Goal: Task Accomplishment & Management: Complete application form

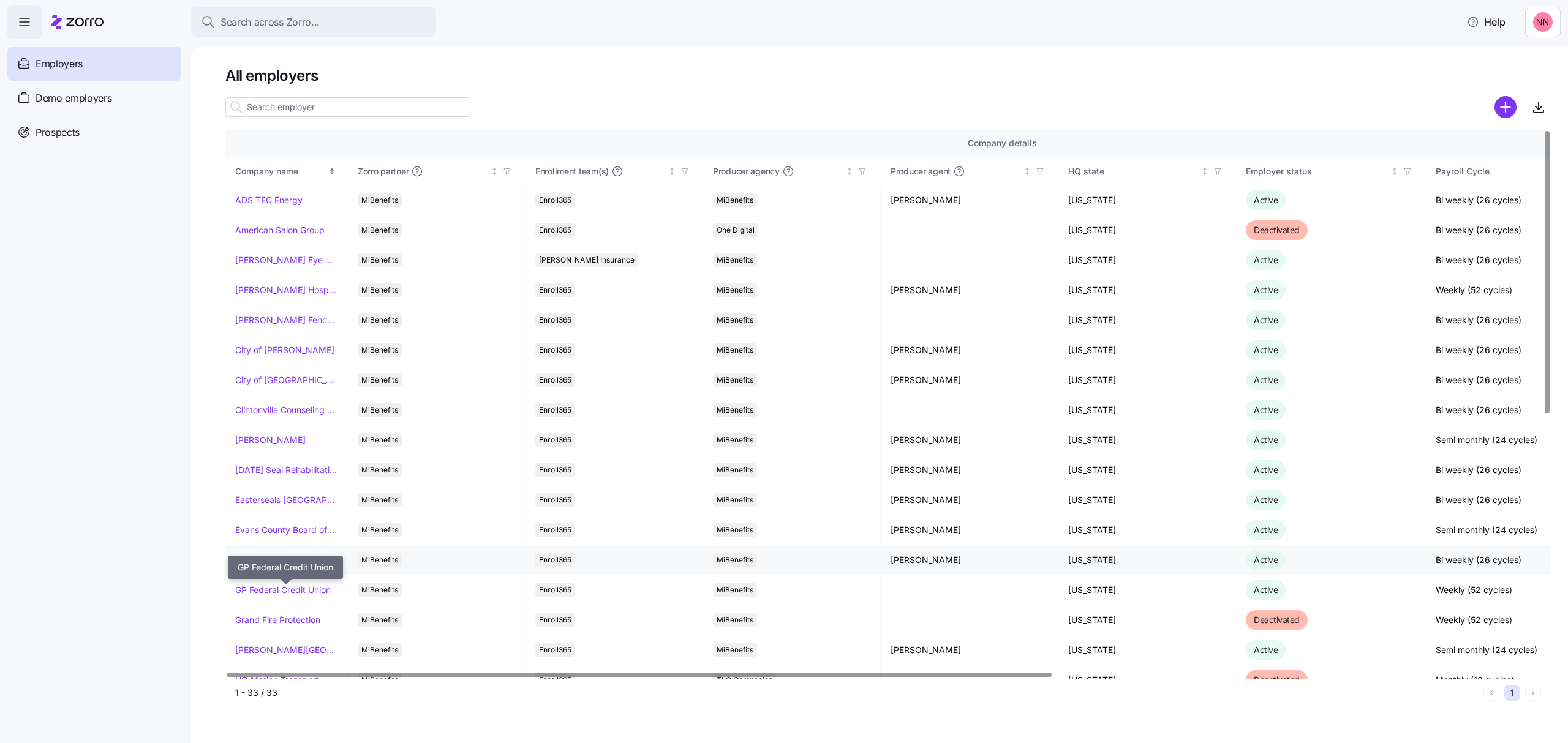
drag, startPoint x: 296, startPoint y: 588, endPoint x: 423, endPoint y: 563, distance: 129.4
click at [296, 588] on link "GP Federal Credit Union" at bounding box center [282, 590] width 96 height 12
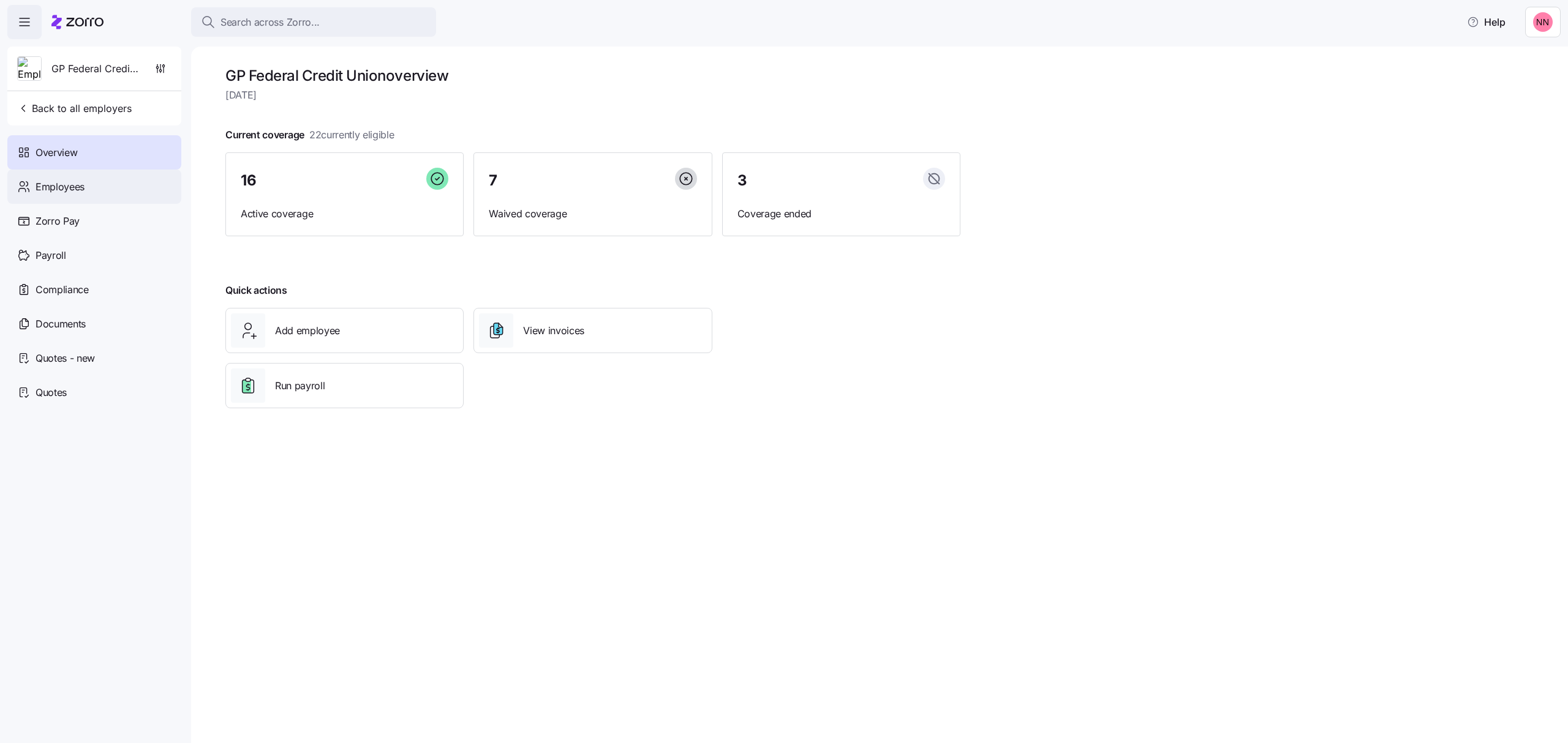
click at [84, 187] on span "Employees" at bounding box center [60, 186] width 49 height 15
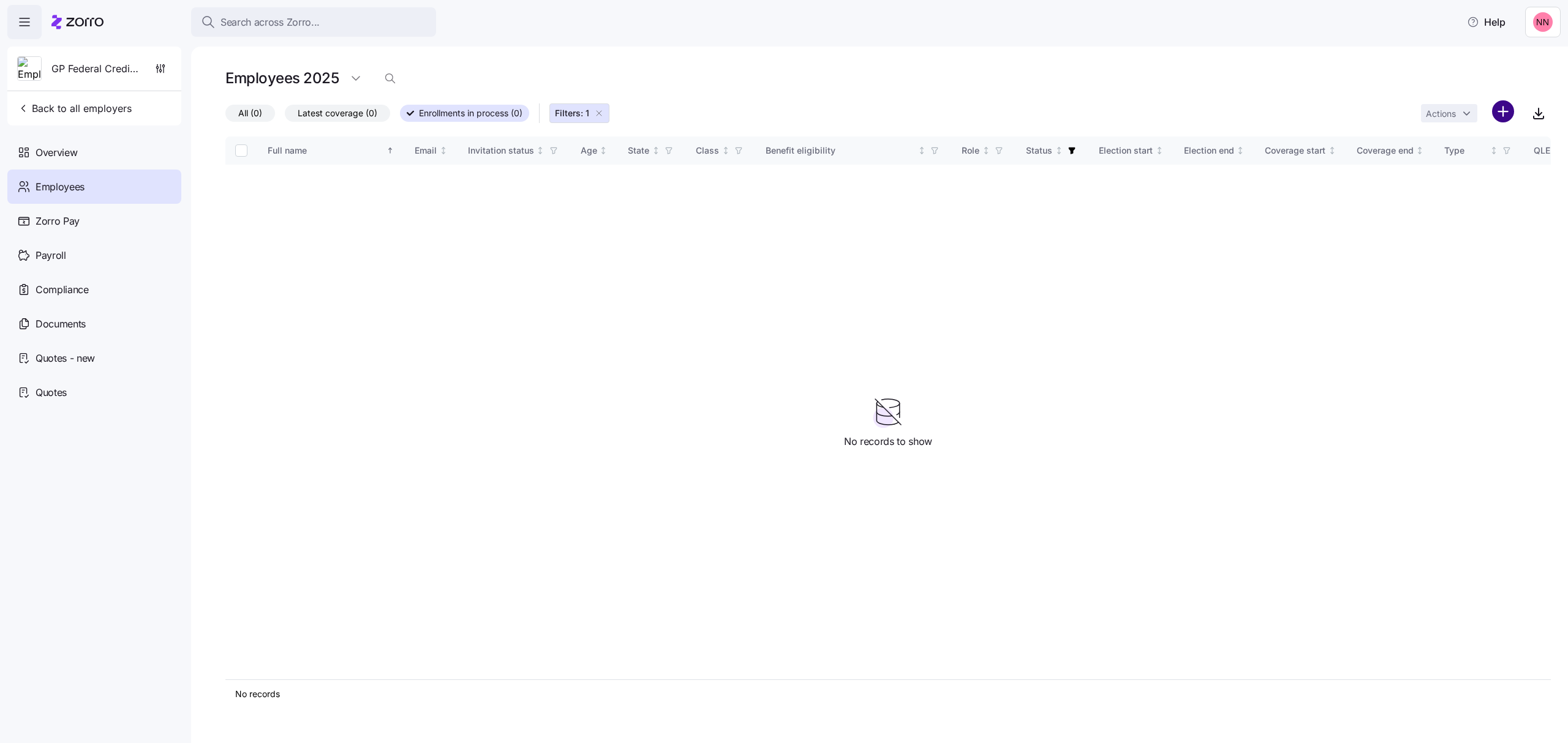
click at [1505, 118] on html "Search across Zorro... Help GP Federal Credit Union Back to all employers Overv…" at bounding box center [784, 368] width 1568 height 736
click at [1474, 167] on span "Add a new employee" at bounding box center [1464, 164] width 82 height 12
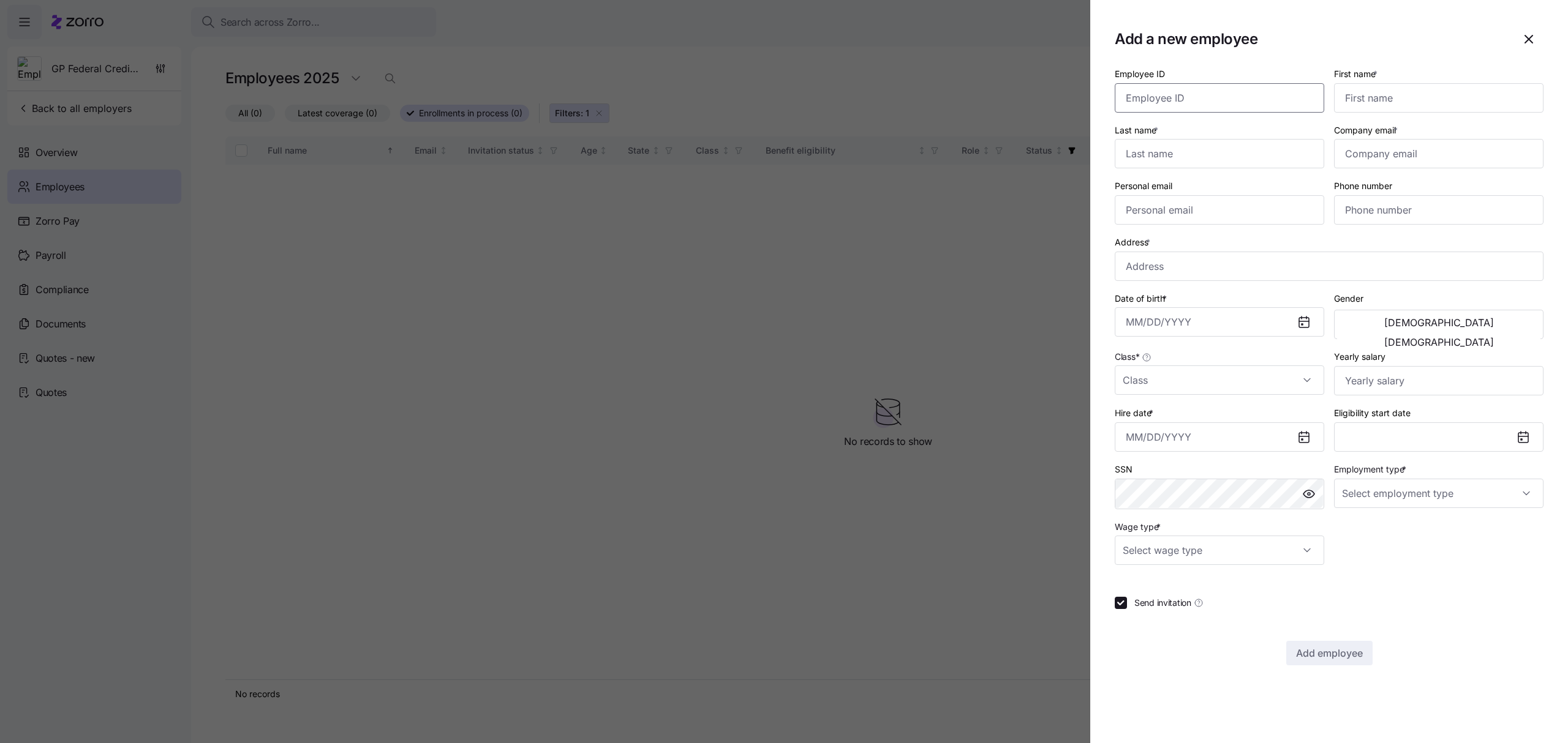
click at [1274, 98] on input "Employee ID" at bounding box center [1220, 98] width 209 height 29
type input "41"
click at [1444, 88] on input "First name *" at bounding box center [1438, 98] width 209 height 29
type input "Haley"
type input "Queen"
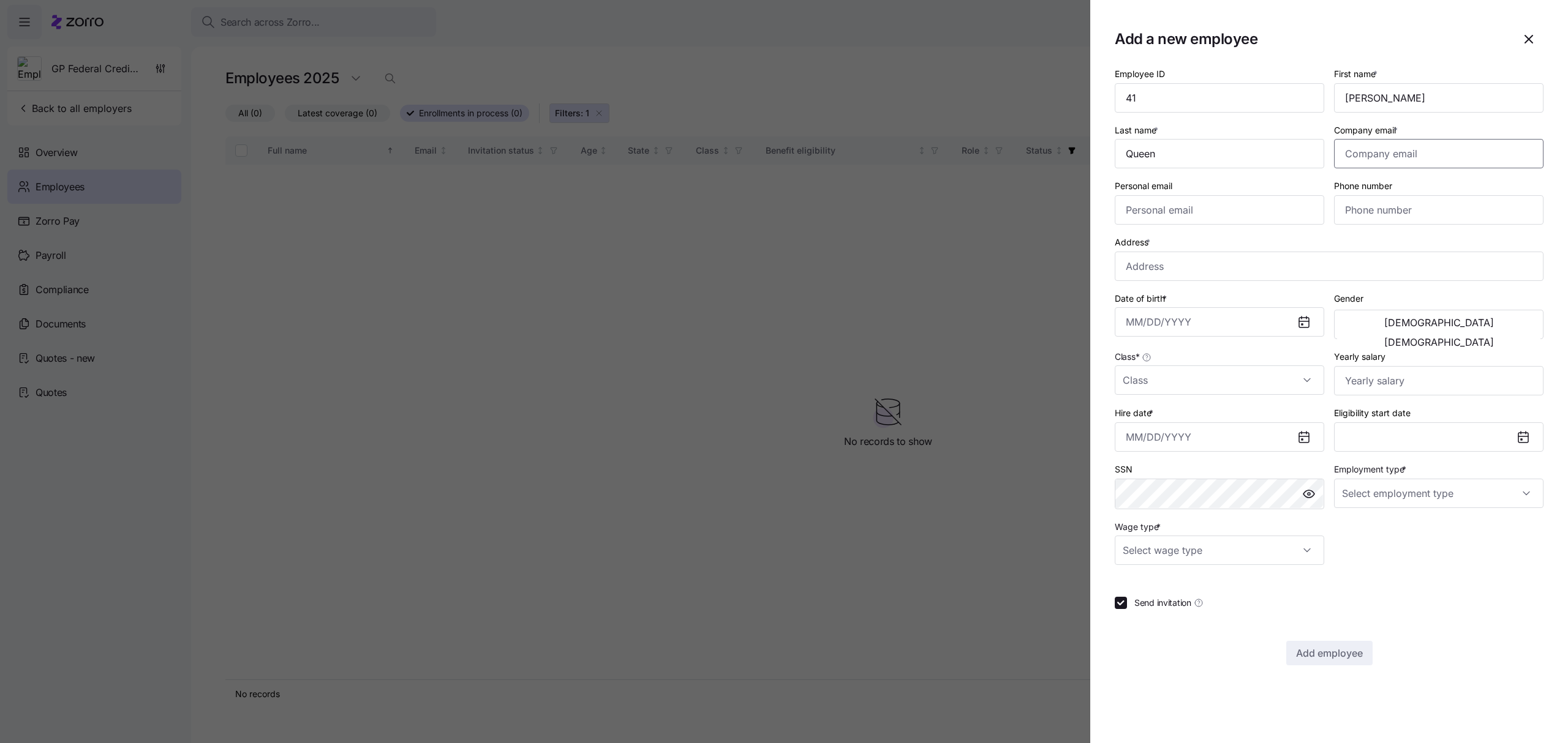
click at [1375, 148] on input "Company email *" at bounding box center [1438, 154] width 209 height 29
paste input "haley@gpfederal.org"
type input "haley@gpfederal.org"
click at [1206, 214] on input "Personal email" at bounding box center [1220, 210] width 209 height 29
paste input "hbwhite02@gmail.com"
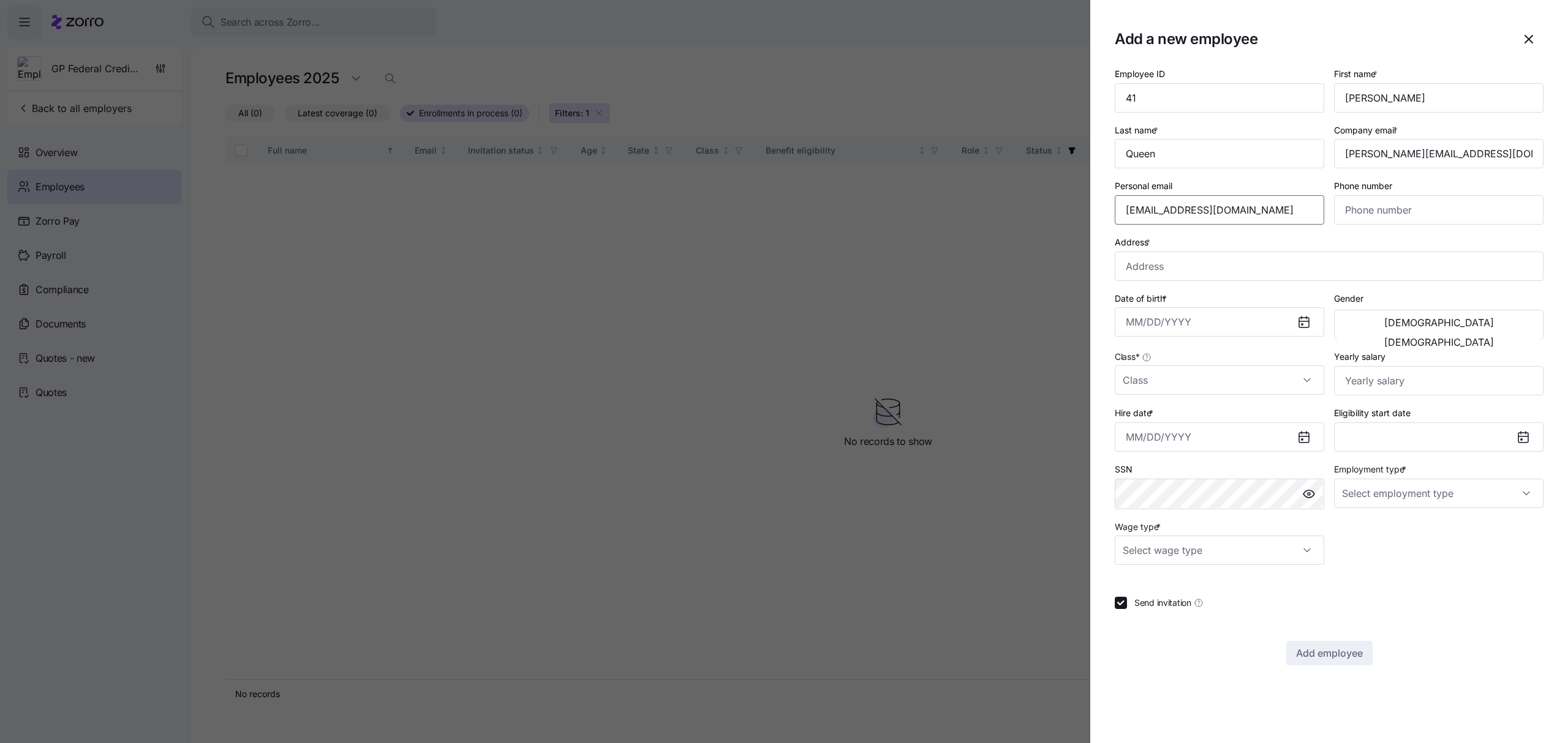
type input "hbwhite02@gmail.com"
click at [1348, 208] on input "Phone number" at bounding box center [1438, 210] width 209 height 29
paste input "(678) 326-7955"
type input "(678) 326-7955"
click at [1154, 260] on input "Address *" at bounding box center [1329, 266] width 429 height 29
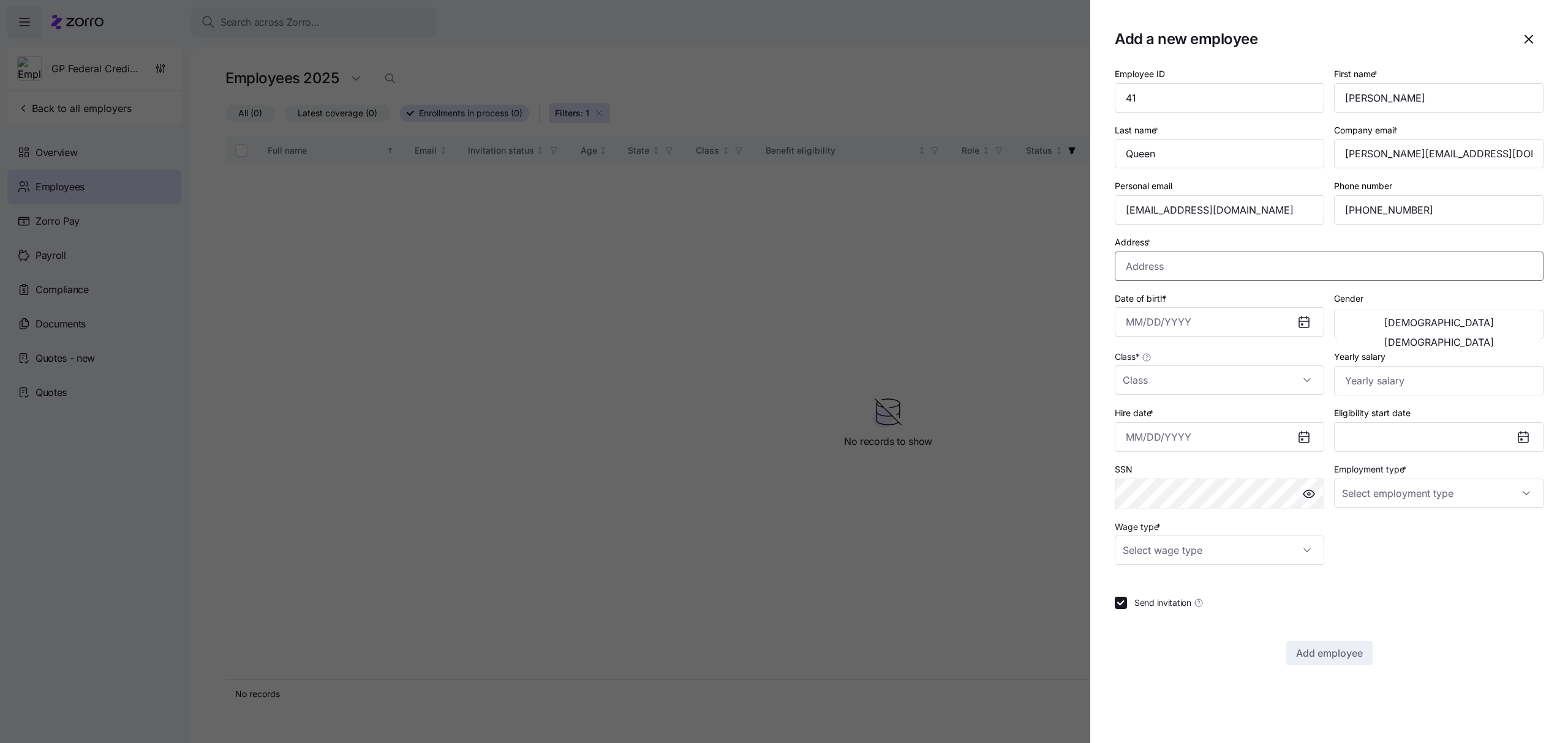
paste input "65 Riviera Dr"
type input "65 Riviera Dr, Carrollton, GA 30116, USA"
click at [1165, 314] on input "Date of birth *" at bounding box center [1220, 322] width 209 height 29
paste input "12/02/2002"
type input "December 2, 2002"
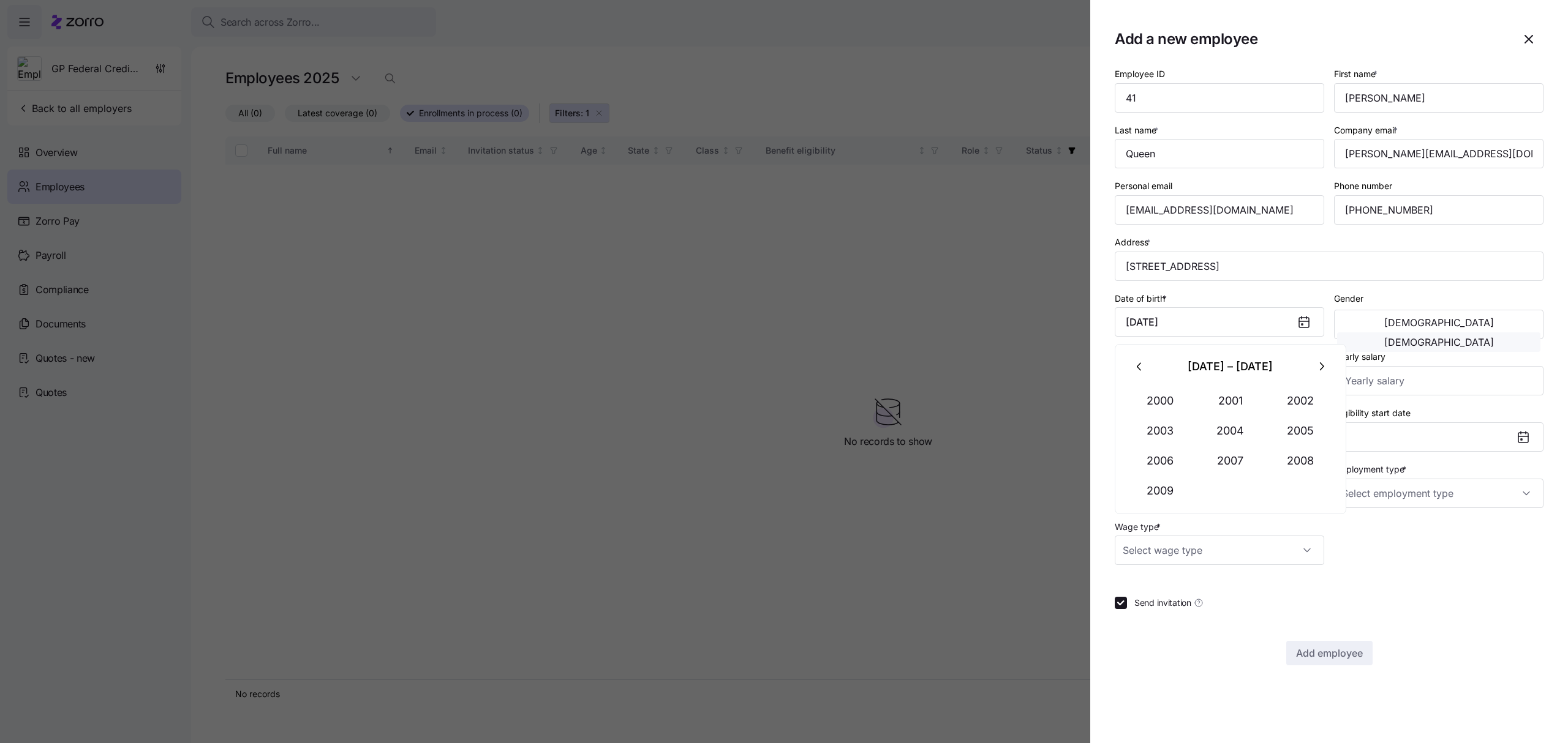
click at [1494, 337] on span "Female" at bounding box center [1439, 342] width 110 height 10
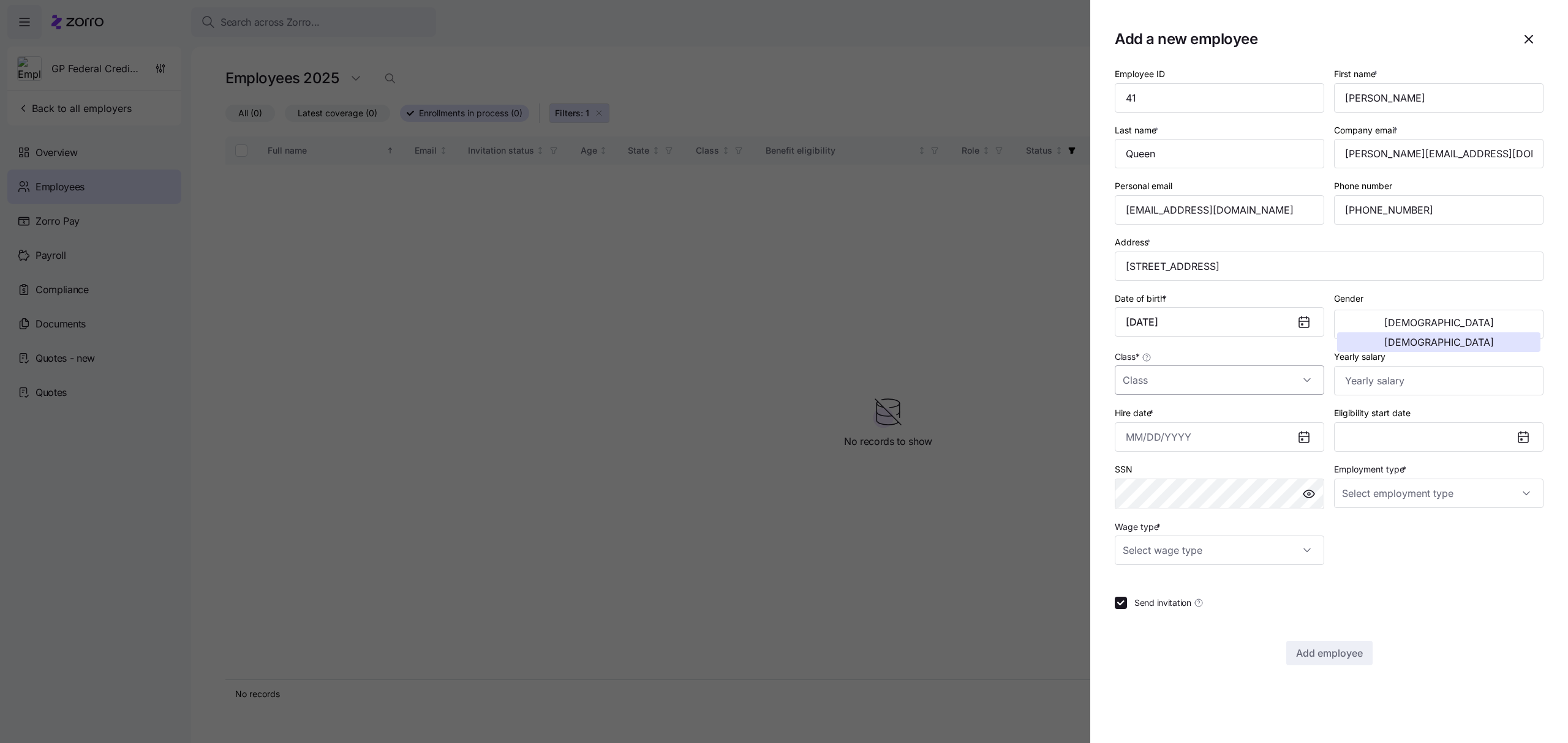
click at [1241, 371] on input "Class *" at bounding box center [1220, 380] width 209 height 29
click at [1165, 442] on div "GA" at bounding box center [1219, 445] width 200 height 26
type input "GA"
click at [1400, 385] on input "Yearly salary" at bounding box center [1438, 381] width 209 height 29
type input "$55,806"
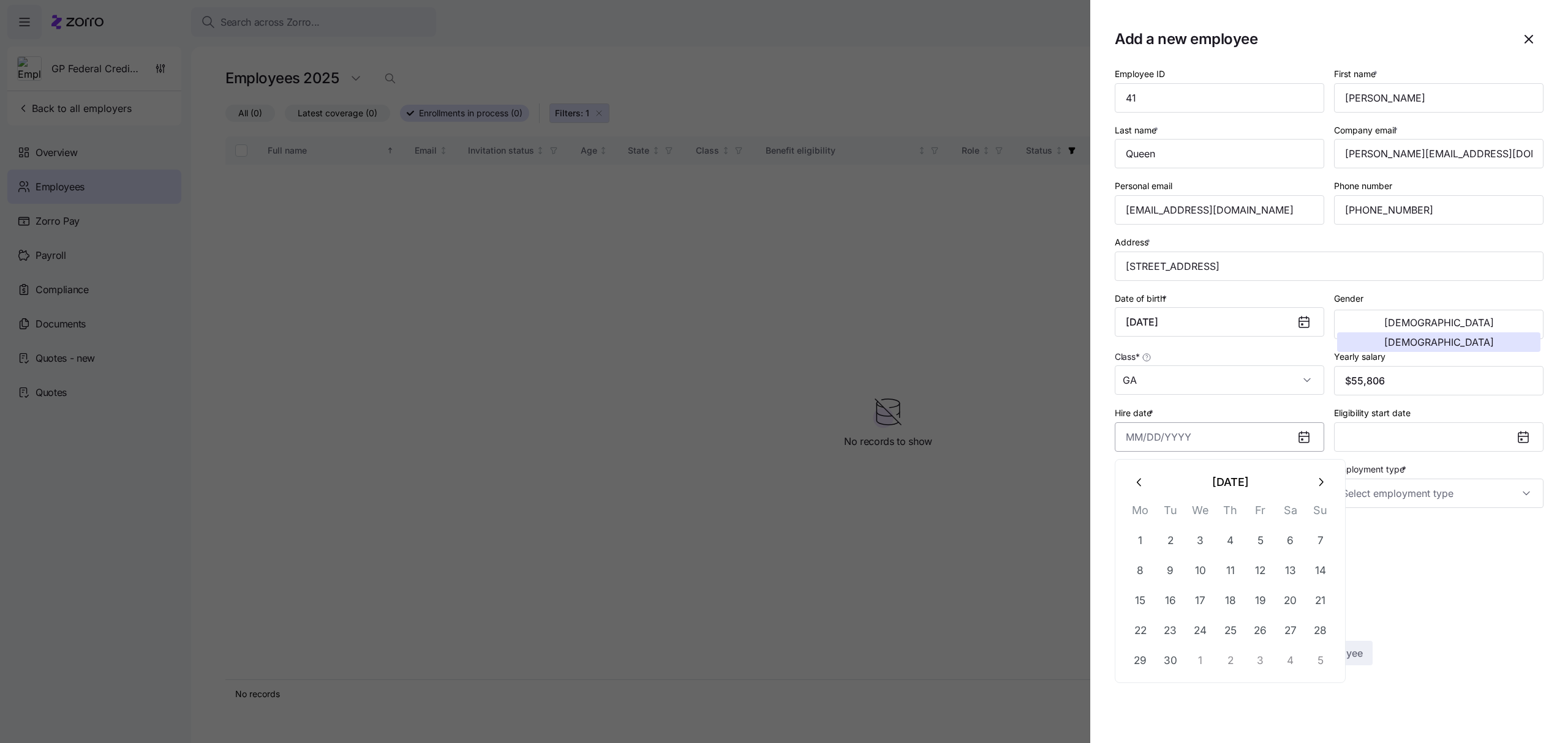
click at [1231, 440] on input "Hire date *" at bounding box center [1220, 437] width 209 height 29
click at [1145, 567] on button "8" at bounding box center [1141, 570] width 29 height 29
type input "September 8, 2025"
click at [1388, 496] on input "Employment type *" at bounding box center [1438, 494] width 209 height 29
click at [1375, 525] on div "Full Time" at bounding box center [1438, 533] width 200 height 26
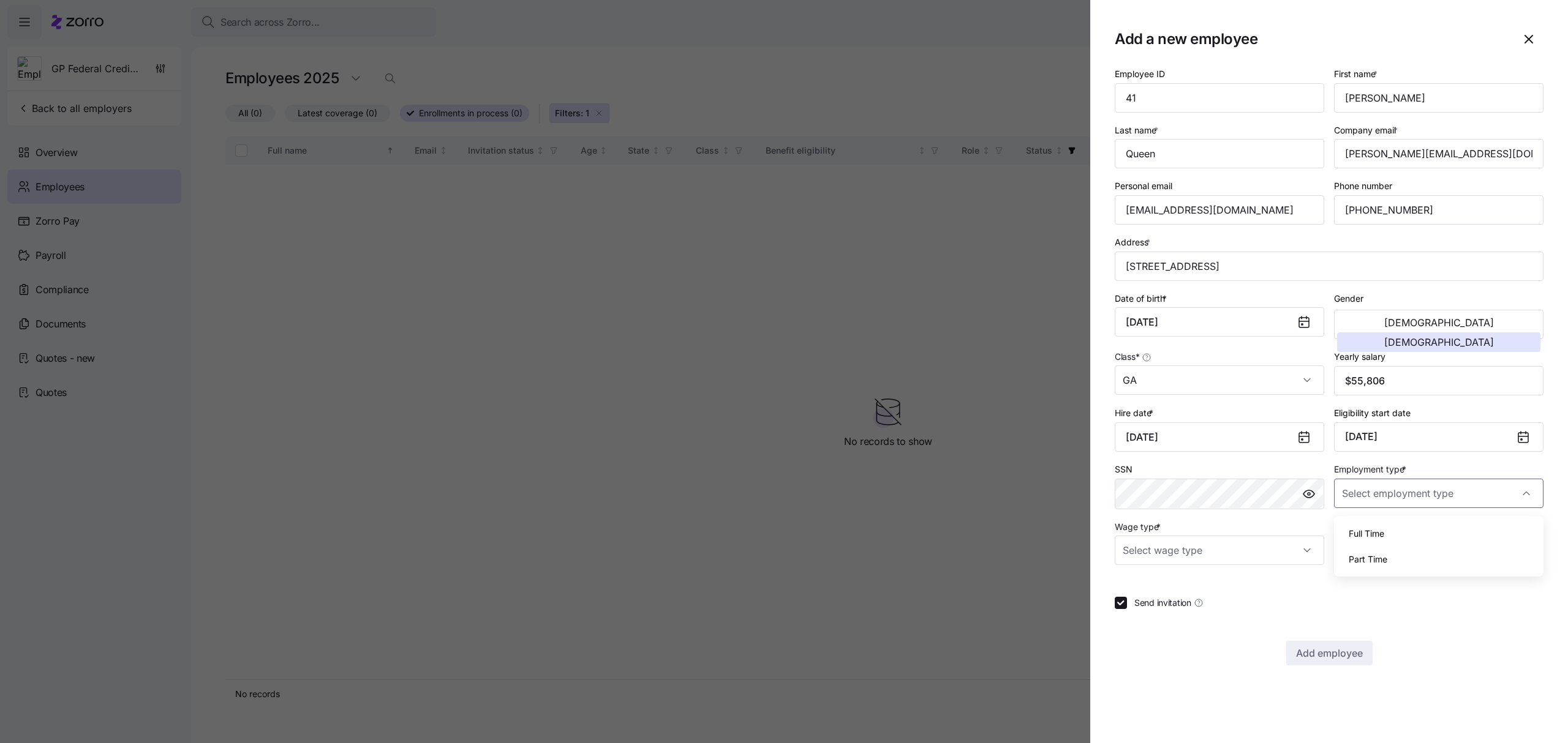
type input "Full Time"
click at [1305, 551] on input "Wage type *" at bounding box center [1220, 551] width 209 height 29
click at [1149, 614] on span "Hourly" at bounding box center [1142, 617] width 26 height 13
type input "Hourly"
click at [1338, 652] on span "Add employee" at bounding box center [1329, 653] width 67 height 15
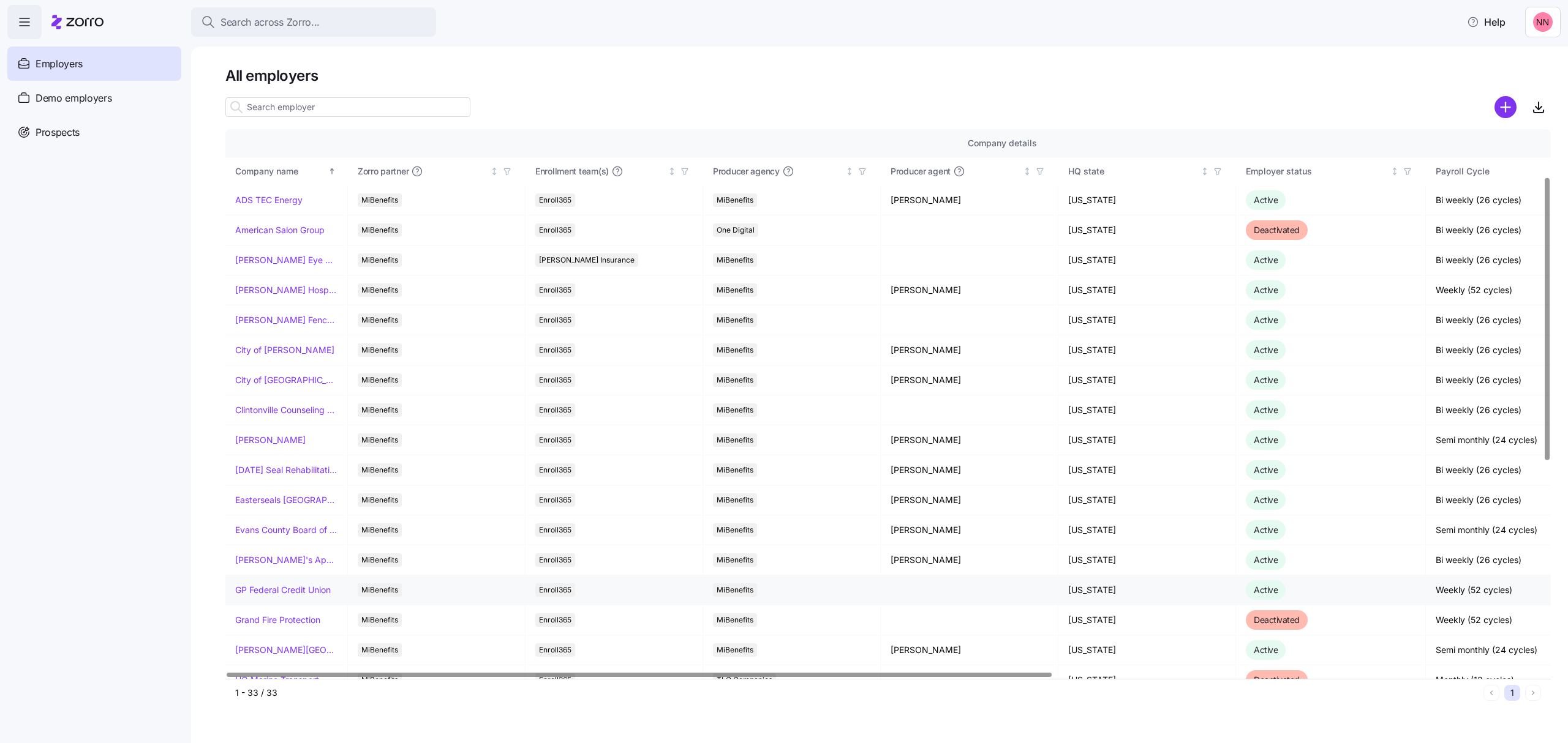
scroll to position [326, 0]
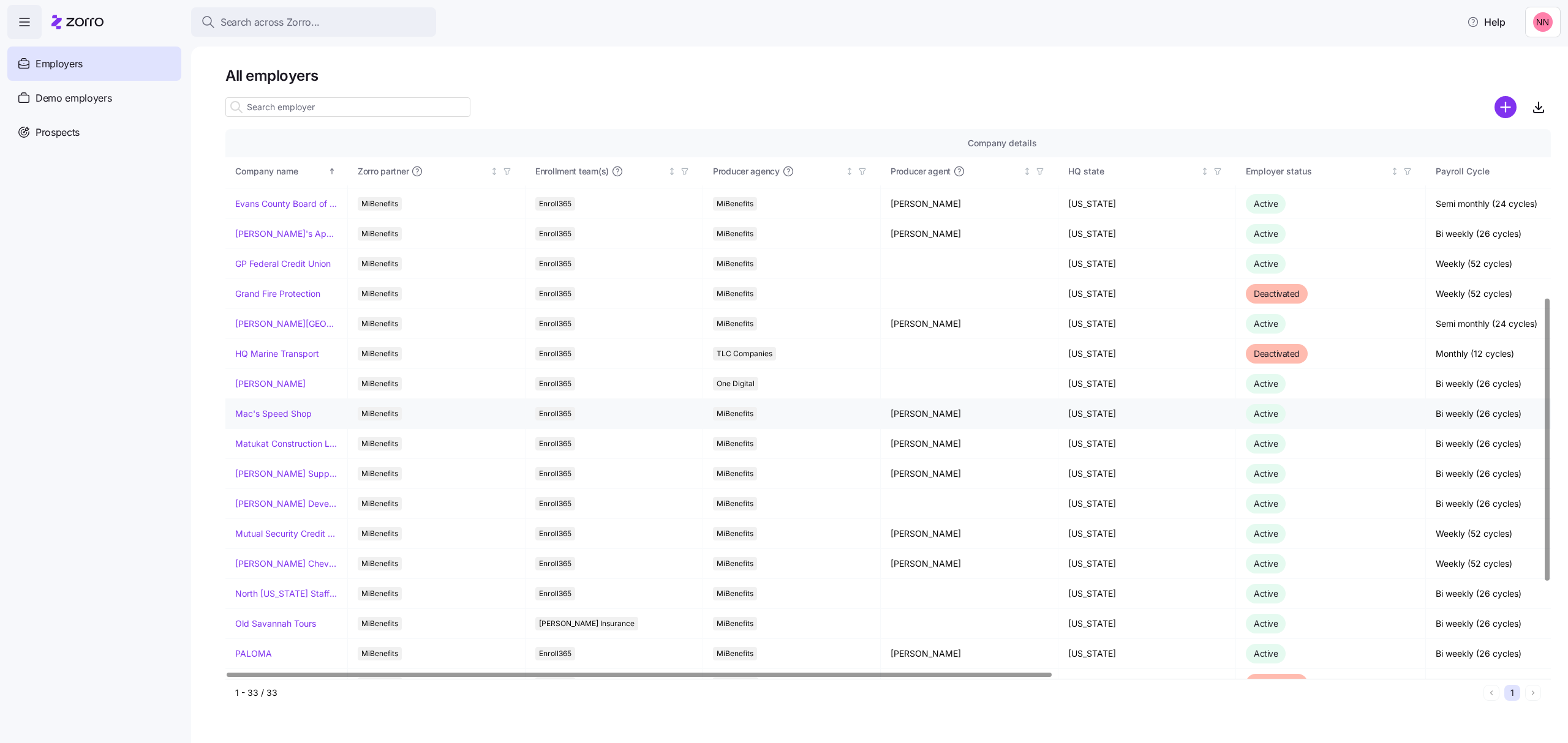
click at [288, 416] on link "Mac's Speed Shop" at bounding box center [273, 414] width 77 height 12
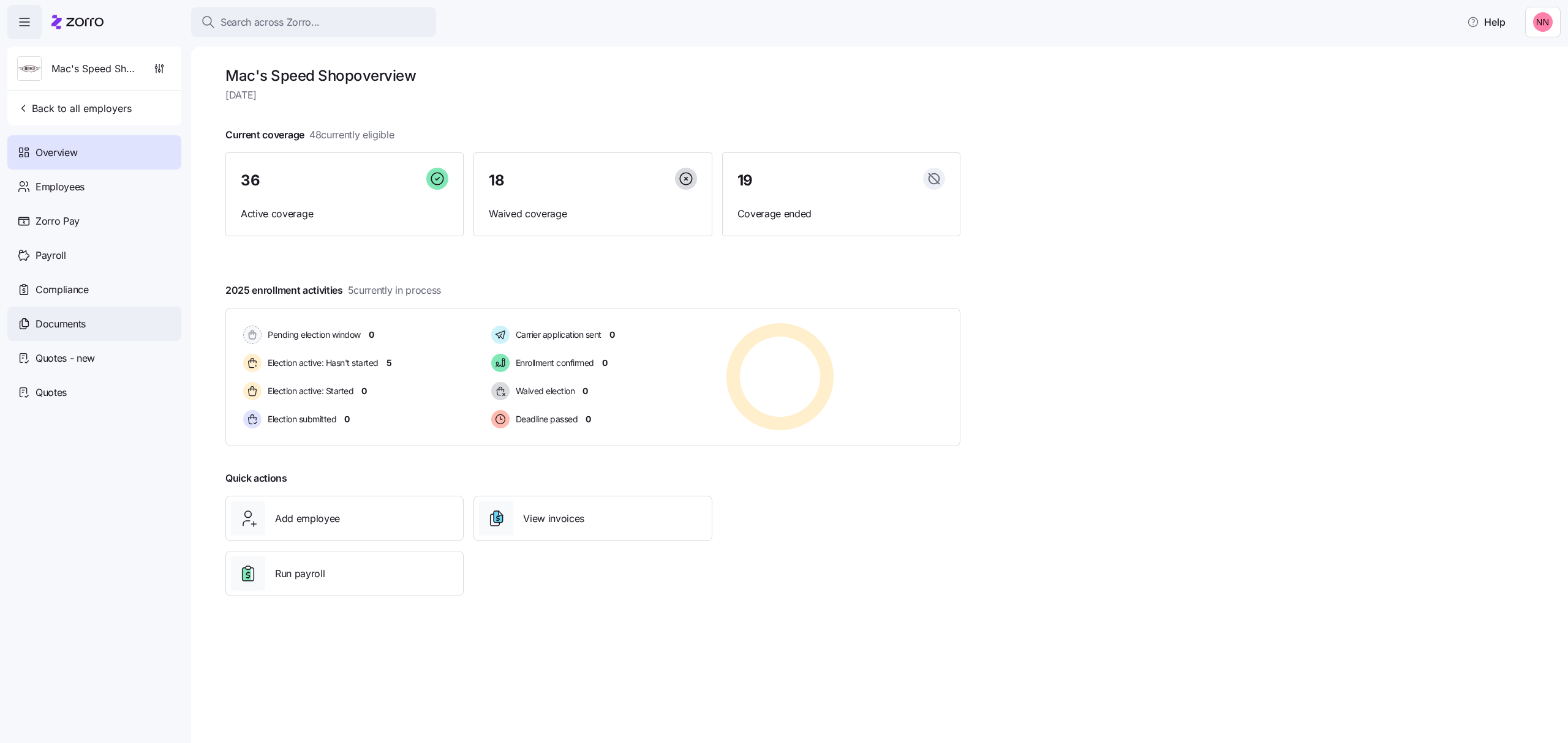
click at [71, 319] on span "Documents" at bounding box center [61, 324] width 50 height 15
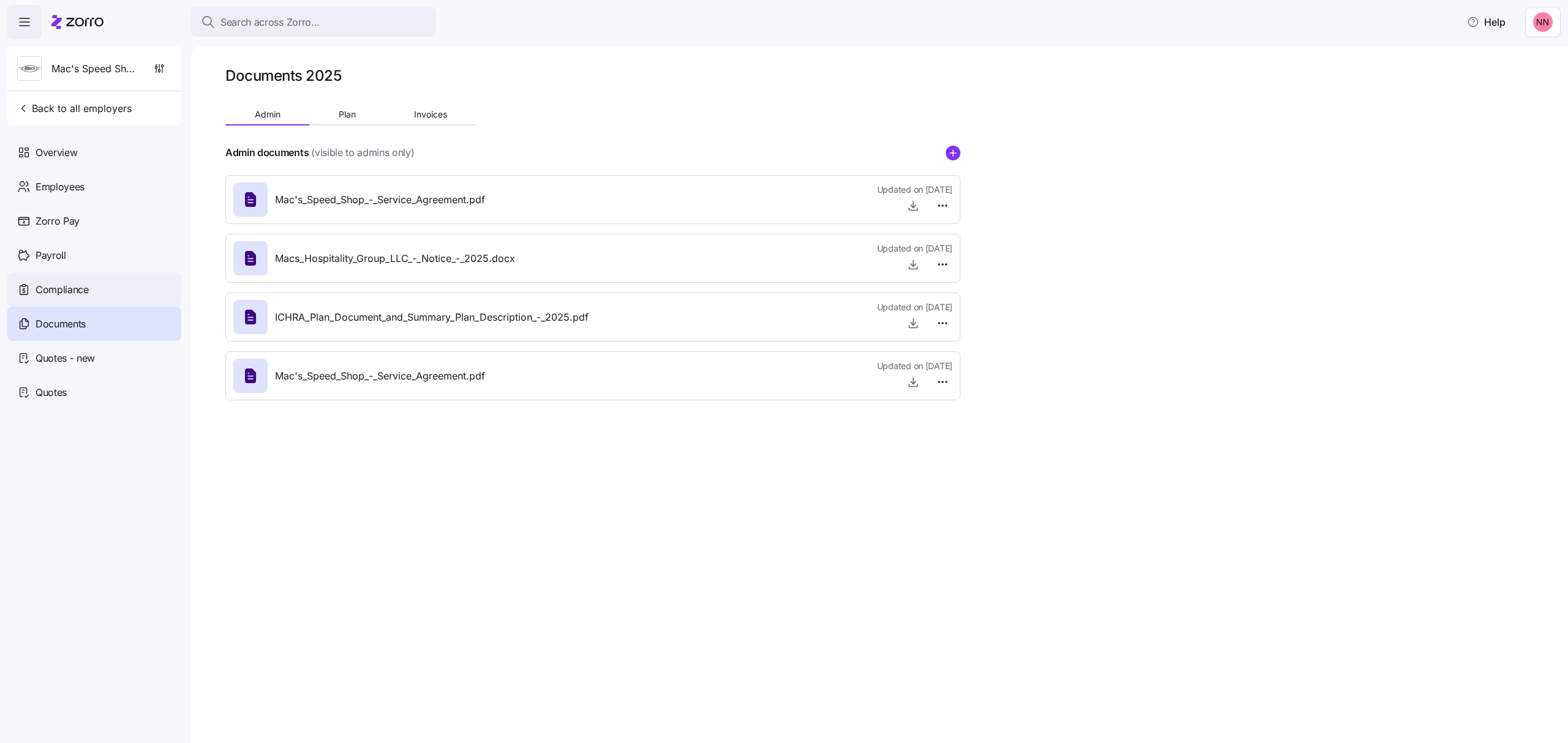
click at [81, 280] on div "Compliance" at bounding box center [94, 290] width 174 height 34
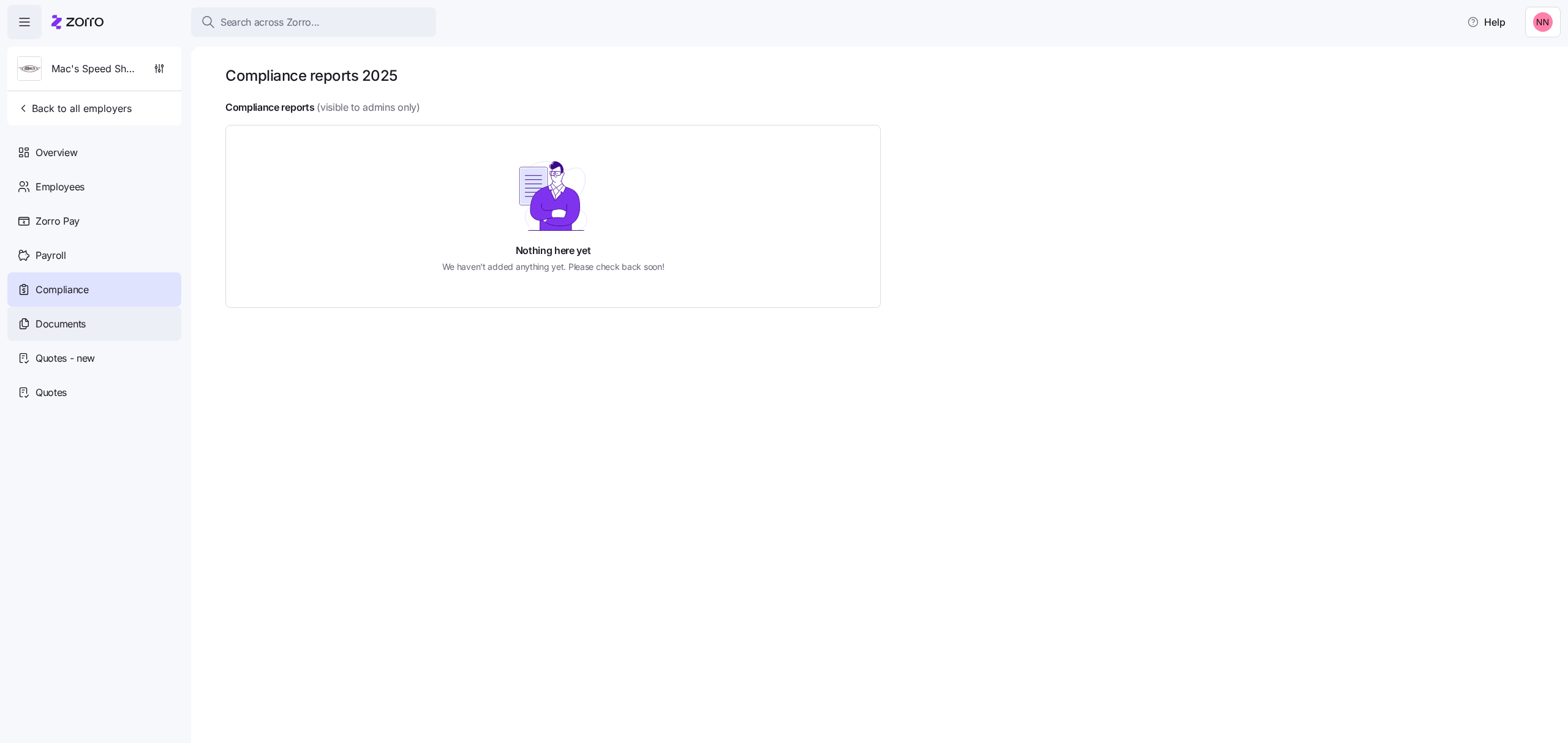
click at [72, 324] on span "Documents" at bounding box center [61, 324] width 50 height 15
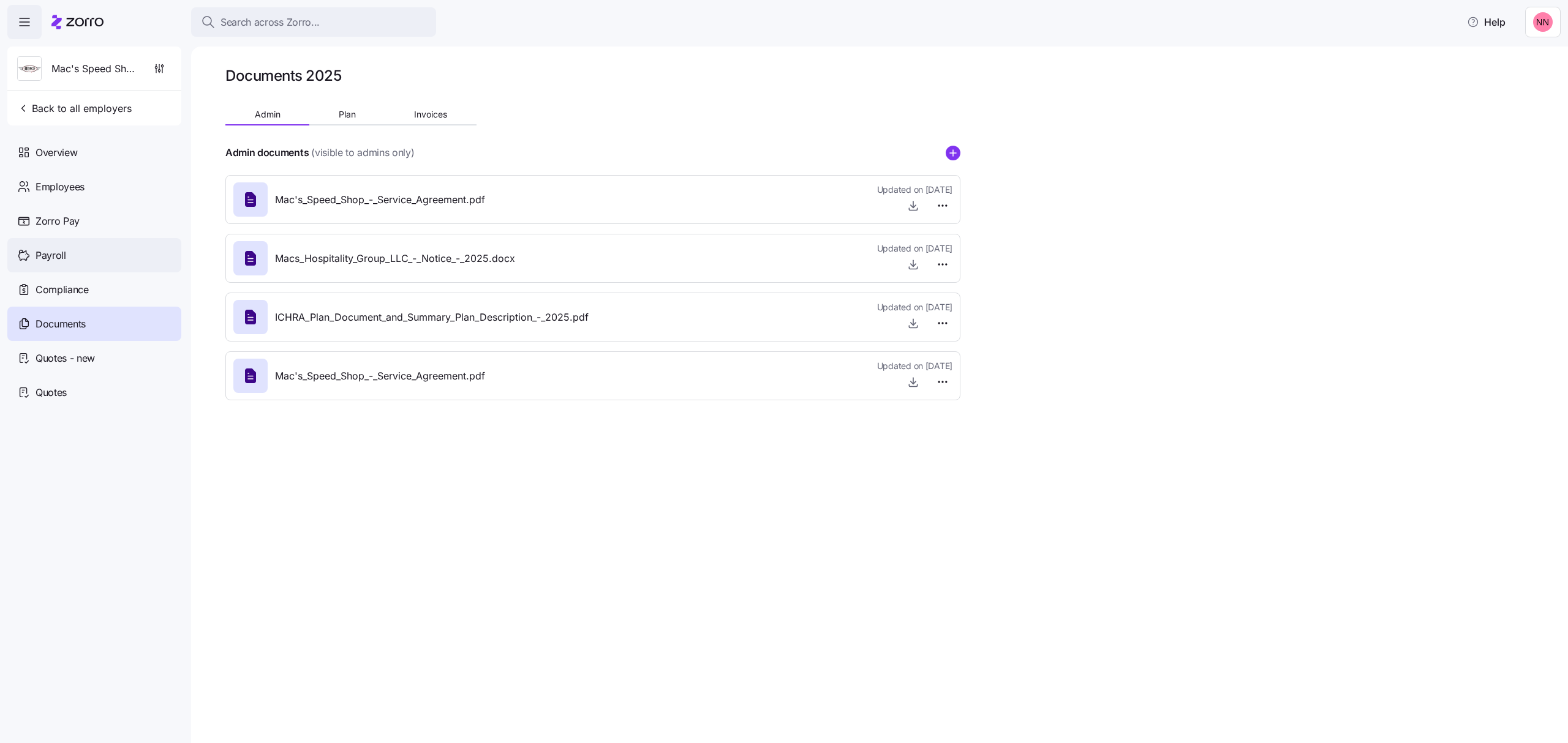
click at [37, 250] on span "Payroll" at bounding box center [51, 255] width 31 height 15
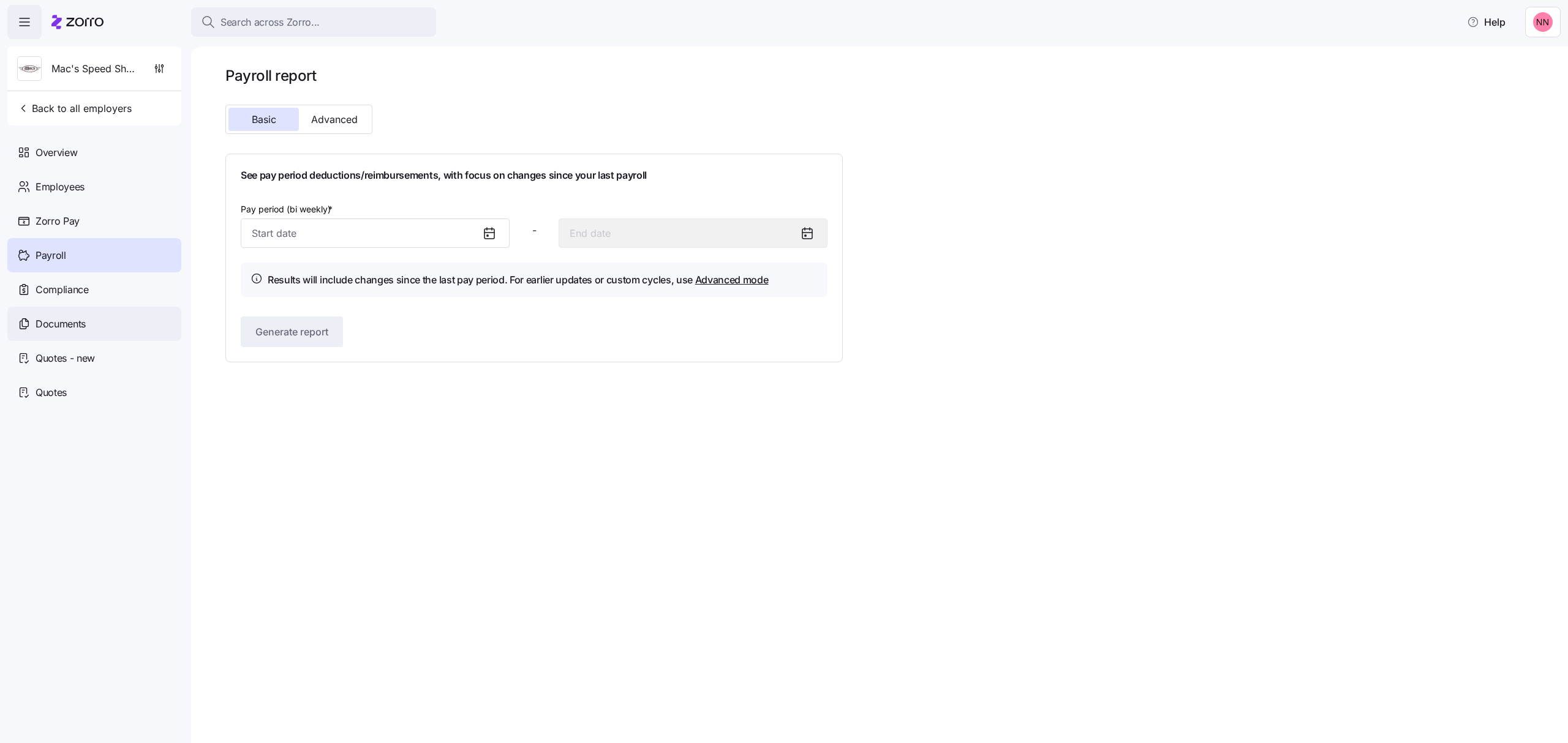
click at [81, 324] on span "Documents" at bounding box center [61, 324] width 50 height 15
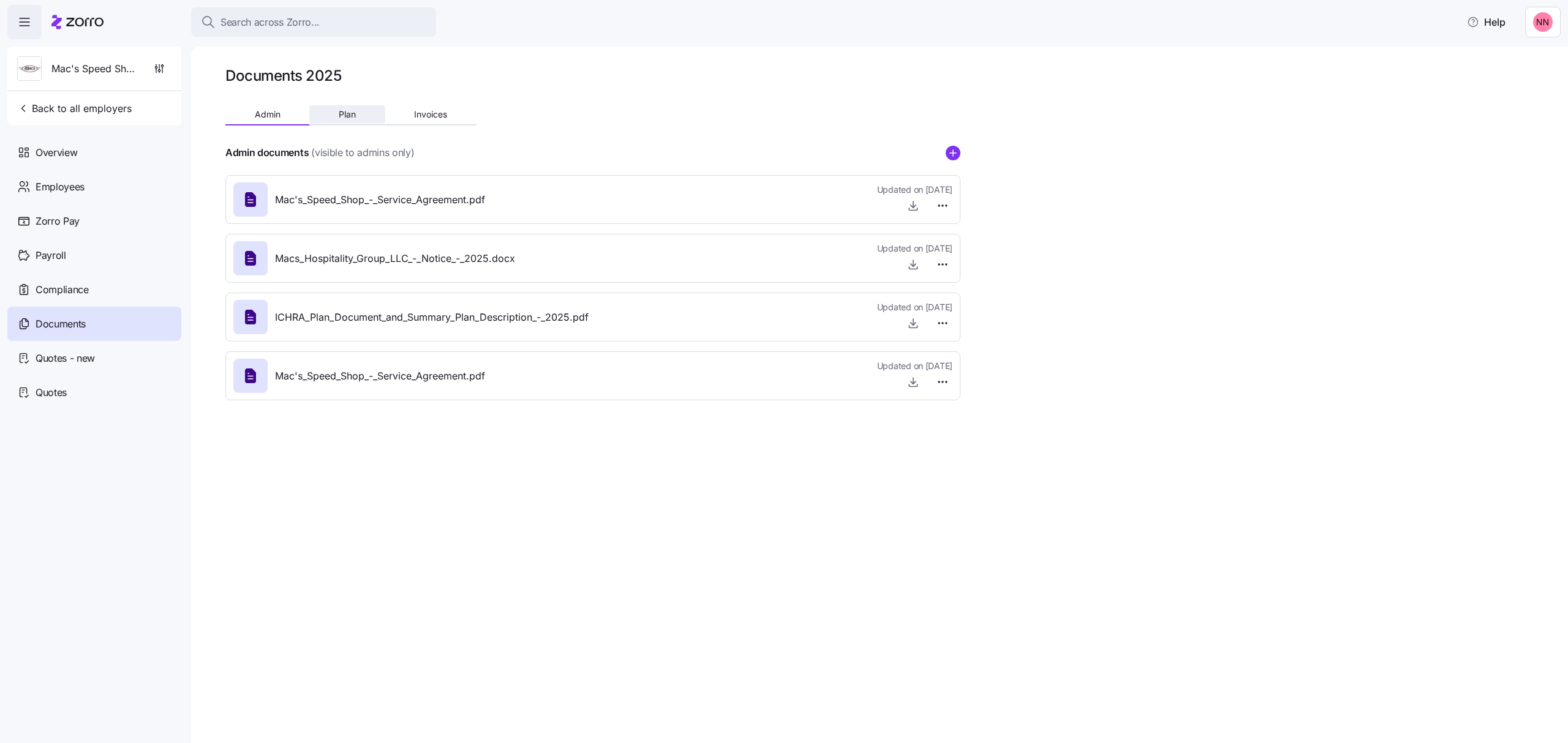
click at [343, 114] on span "Plan" at bounding box center [347, 115] width 17 height 9
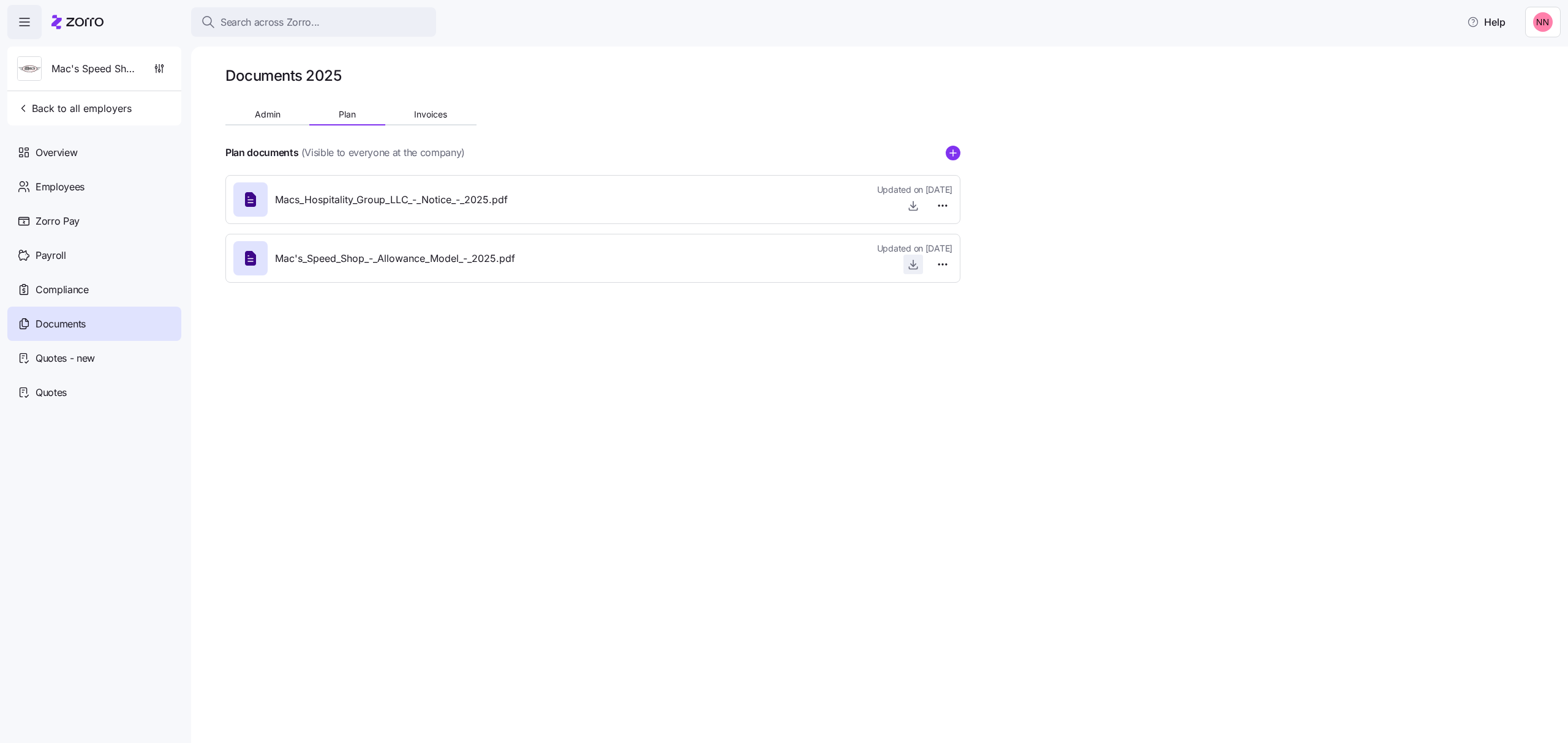
click at [914, 262] on icon "button" at bounding box center [913, 264] width 12 height 12
